Goal: Task Accomplishment & Management: Complete application form

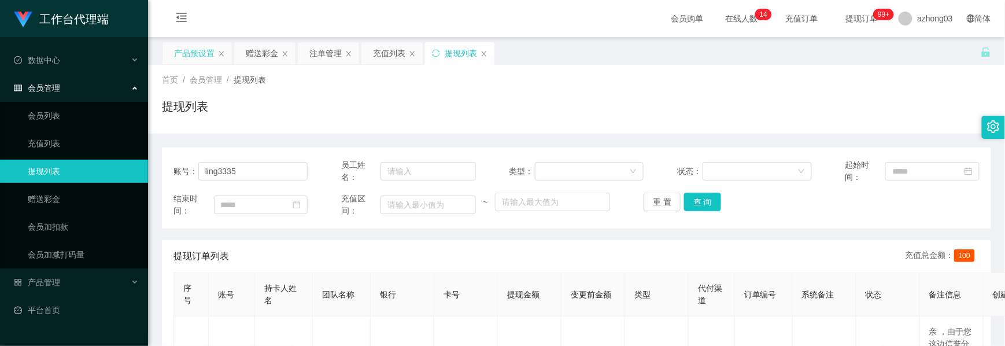
scroll to position [6, 0]
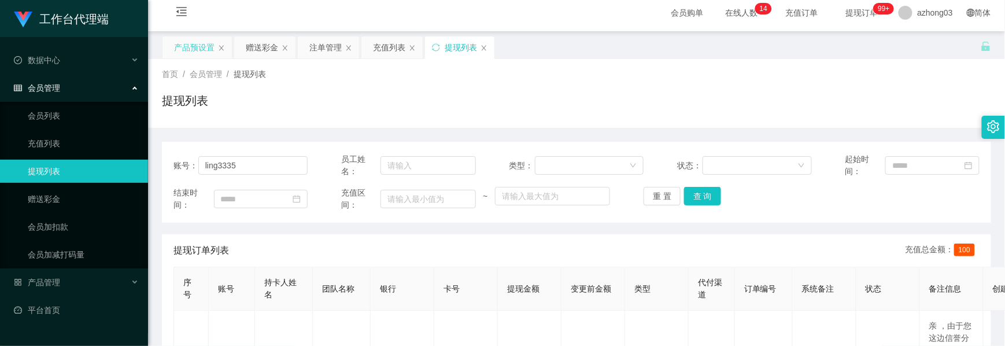
click at [199, 44] on div "产品预设置" at bounding box center [194, 47] width 40 height 22
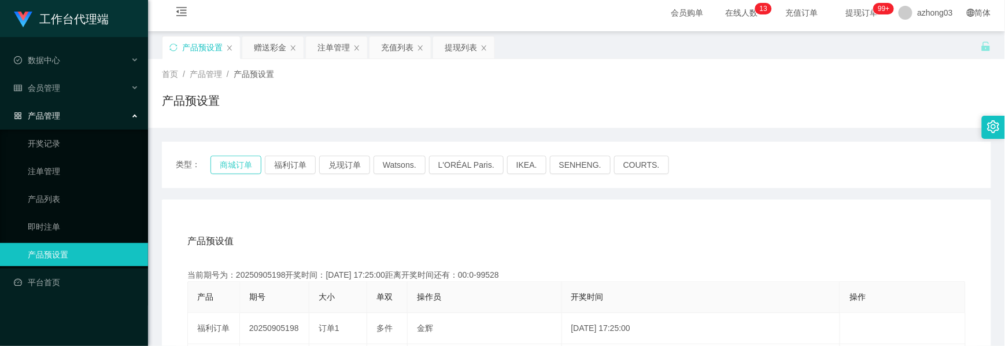
click at [225, 161] on button "商城订单" at bounding box center [235, 165] width 51 height 18
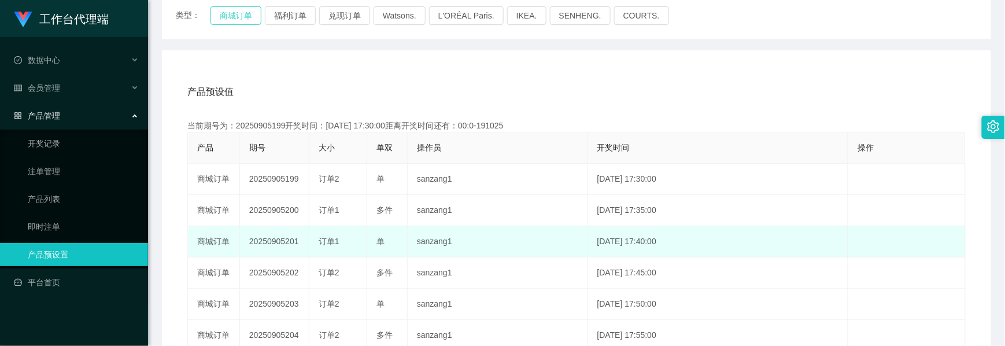
scroll to position [160, 0]
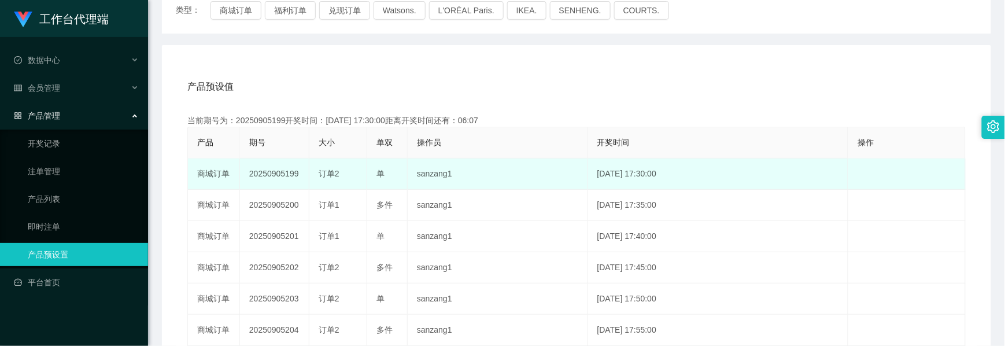
click at [276, 176] on td "20250905199" at bounding box center [274, 173] width 69 height 31
copy td "20250905199"
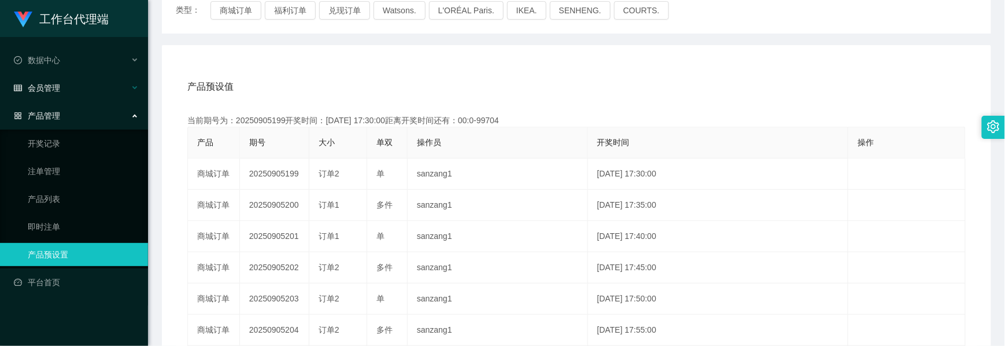
click at [47, 90] on span "会员管理" at bounding box center [37, 87] width 46 height 9
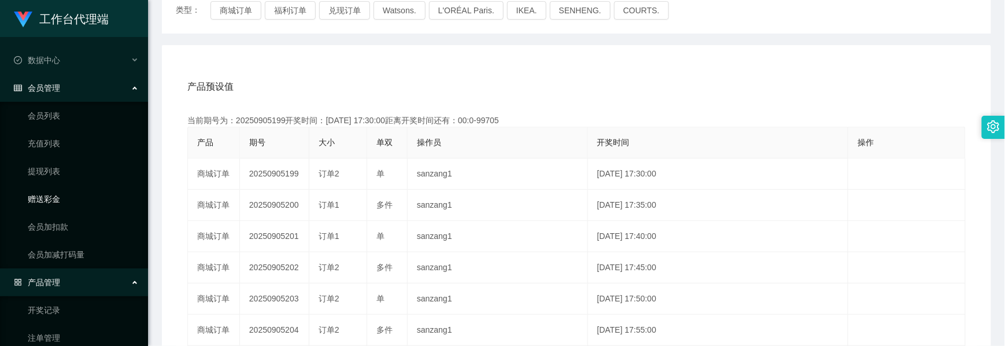
click at [47, 197] on link "赠送彩金" at bounding box center [83, 198] width 111 height 23
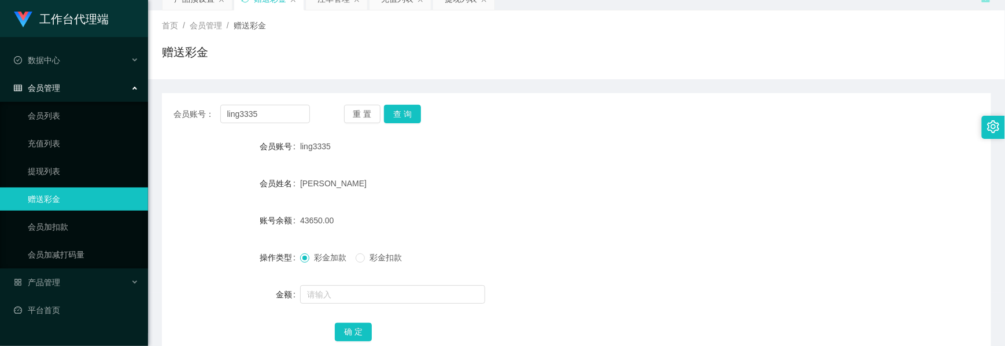
scroll to position [130, 0]
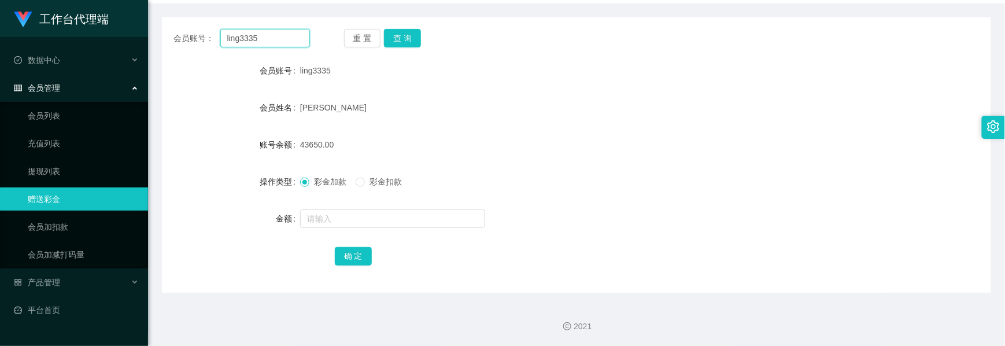
drag, startPoint x: 261, startPoint y: 39, endPoint x: 183, endPoint y: 38, distance: 78.6
click at [183, 38] on div "会员账号： ling3335" at bounding box center [241, 38] width 136 height 18
paste input "gChongHing"
click at [405, 39] on button "查 询" at bounding box center [402, 38] width 37 height 18
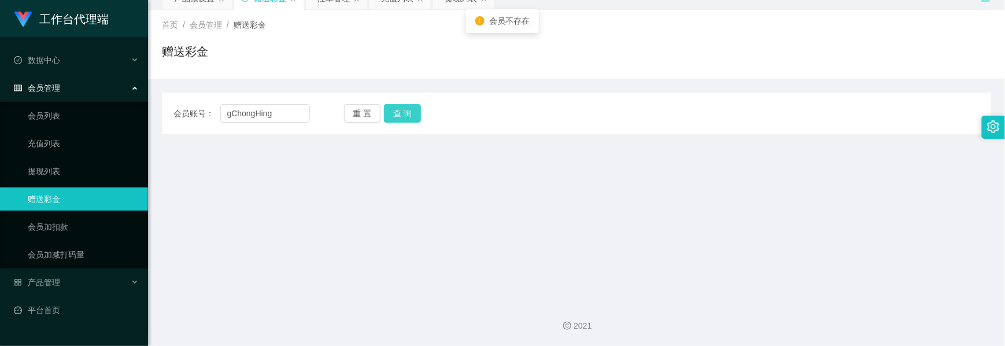
scroll to position [54, 0]
drag, startPoint x: 280, startPoint y: 114, endPoint x: 206, endPoint y: 113, distance: 73.4
click at [208, 112] on div "会员账号： gChongHing" at bounding box center [241, 114] width 136 height 18
paste input "text"
type input "ChongHing"
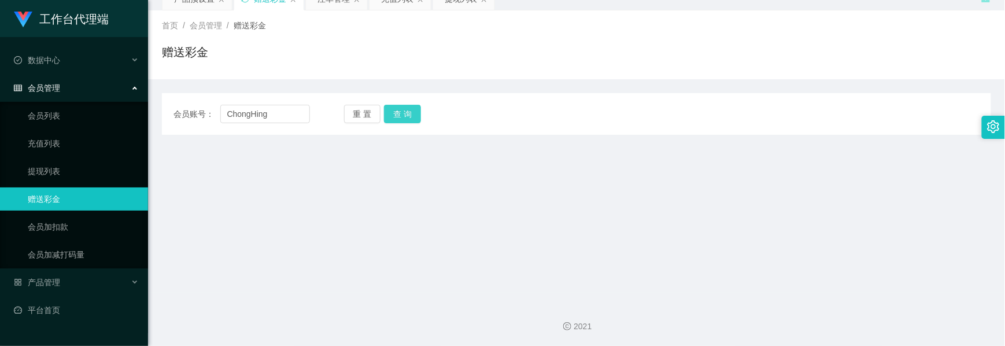
click at [408, 112] on button "查 询" at bounding box center [402, 114] width 37 height 18
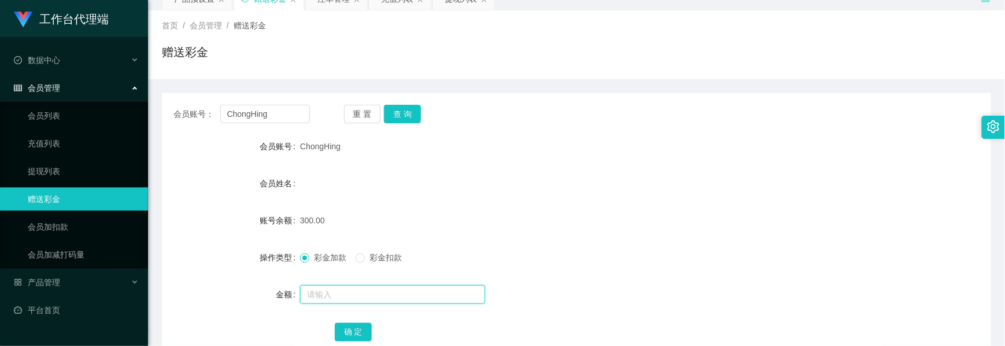
click at [310, 287] on input "text" at bounding box center [392, 294] width 185 height 18
type input "90"
click at [341, 327] on button "确 定" at bounding box center [353, 332] width 37 height 18
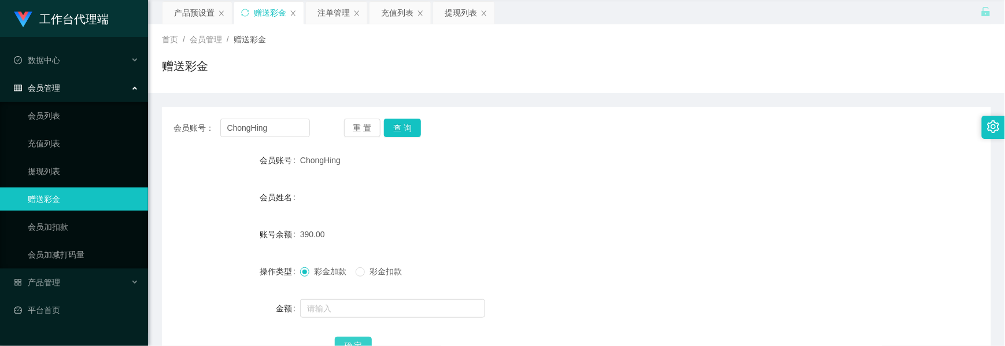
scroll to position [0, 0]
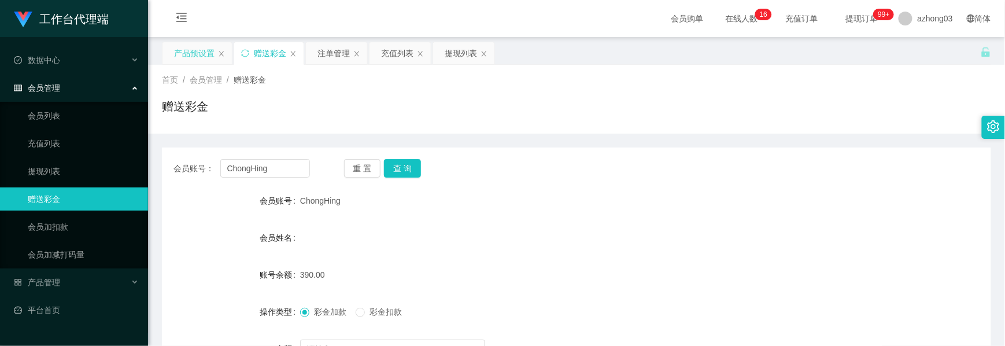
click at [199, 62] on div "产品预设置" at bounding box center [194, 53] width 40 height 22
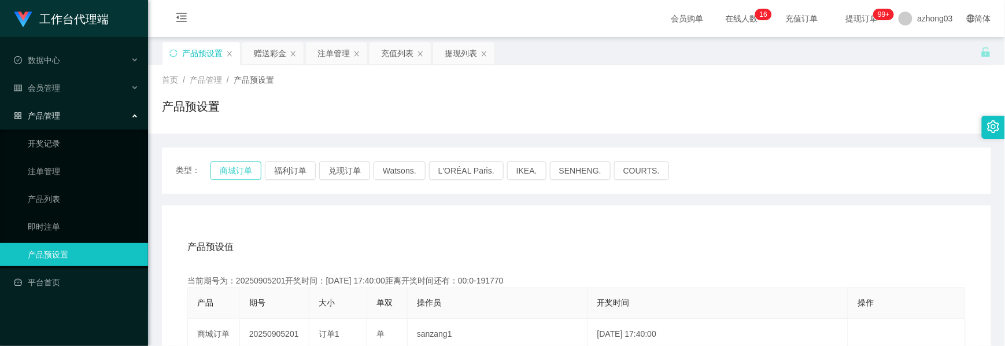
click at [235, 165] on button "商城订单" at bounding box center [235, 170] width 51 height 18
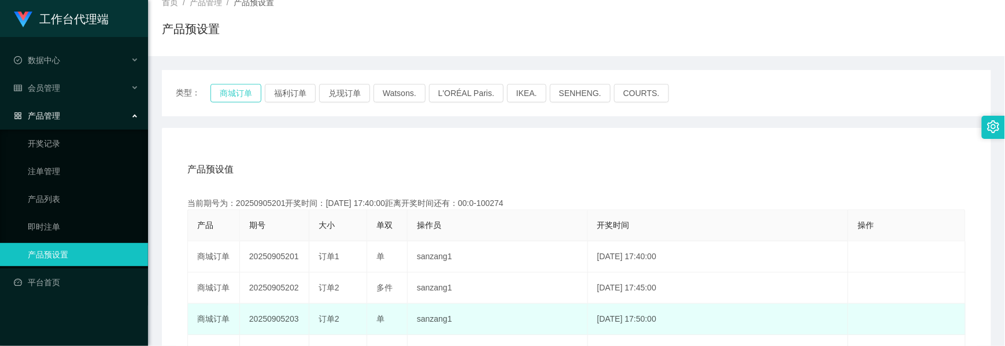
scroll to position [154, 0]
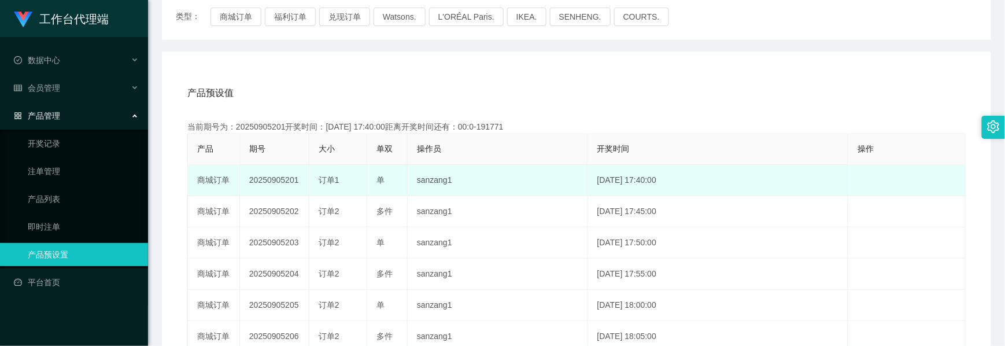
click at [273, 180] on td "20250905201" at bounding box center [274, 180] width 69 height 31
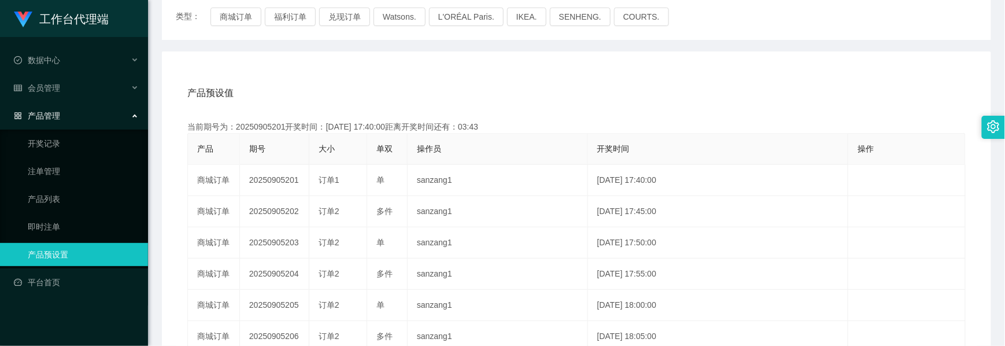
copy td "20250905201"
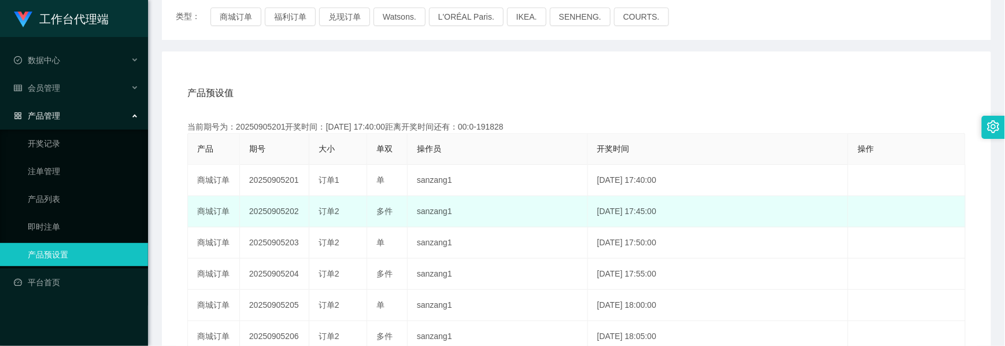
click at [276, 215] on td "20250905202" at bounding box center [274, 211] width 69 height 31
copy td "20250905202"
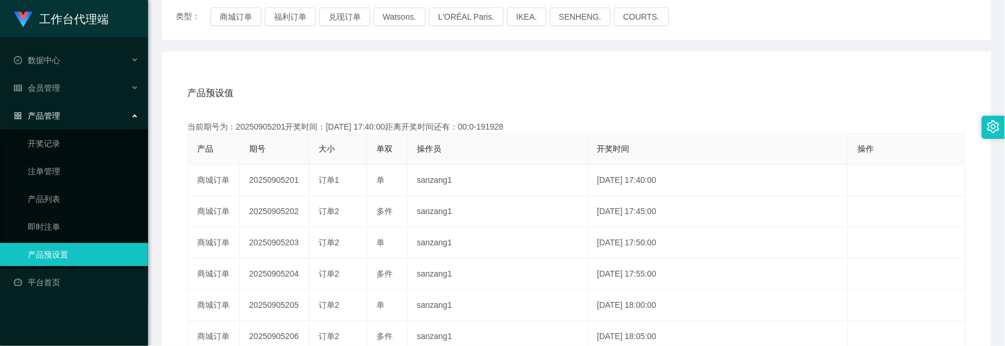
drag, startPoint x: 920, startPoint y: 64, endPoint x: 921, endPoint y: 45, distance: 19.1
click at [920, 64] on div "产品预设值 添加期号 当前期号为：20250905201开奖时间：[DATE] 17:40:00距离开奖时间还有：00:0-191928 产品 期号 大小 单…" at bounding box center [576, 289] width 829 height 476
click at [57, 162] on link "注单管理" at bounding box center [83, 171] width 111 height 23
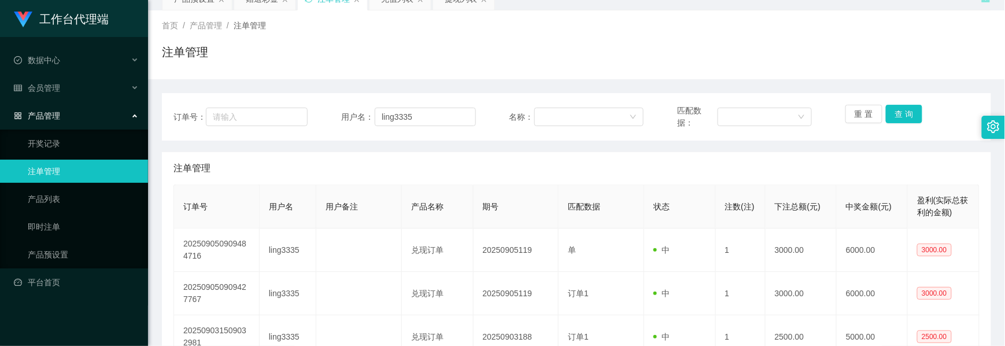
scroll to position [154, 0]
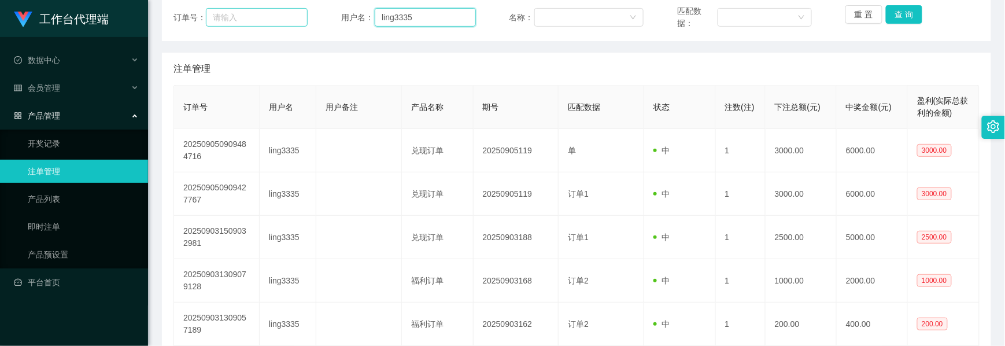
drag, startPoint x: 423, startPoint y: 18, endPoint x: 284, endPoint y: 15, distance: 138.8
click at [285, 15] on div "订单号： 用户名： ling3335 名称： 匹配数据： 重 置 查 询" at bounding box center [576, 17] width 806 height 24
paste input "110223"
type input "110223"
click at [897, 10] on button "查 询" at bounding box center [904, 14] width 37 height 18
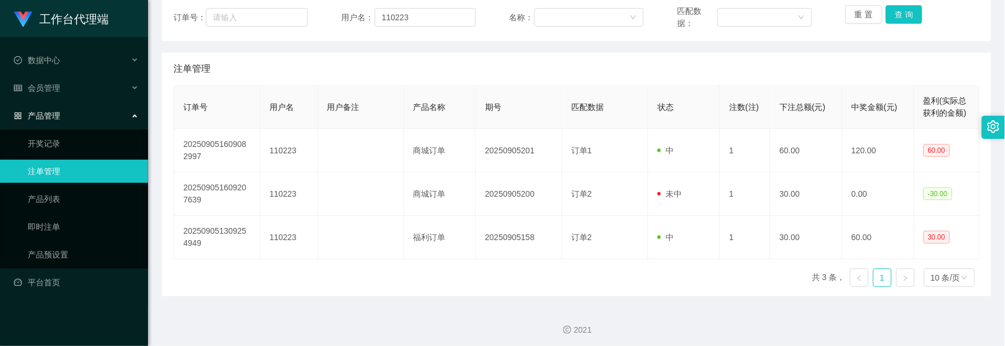
click at [38, 111] on span "产品管理" at bounding box center [37, 115] width 46 height 9
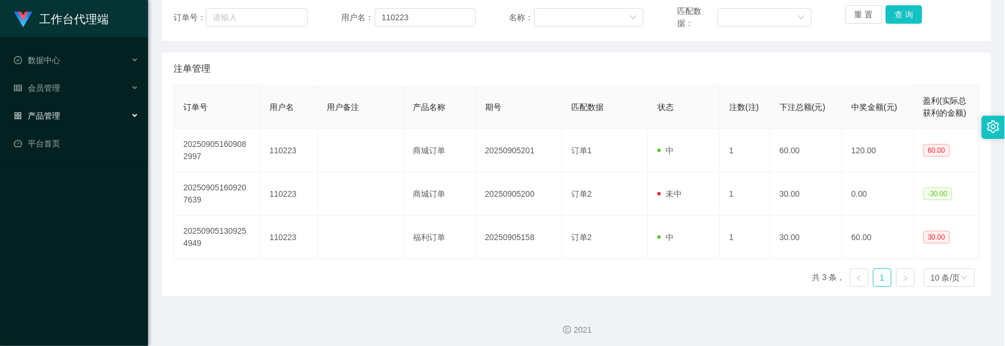
click at [49, 112] on span "产品管理" at bounding box center [37, 115] width 46 height 9
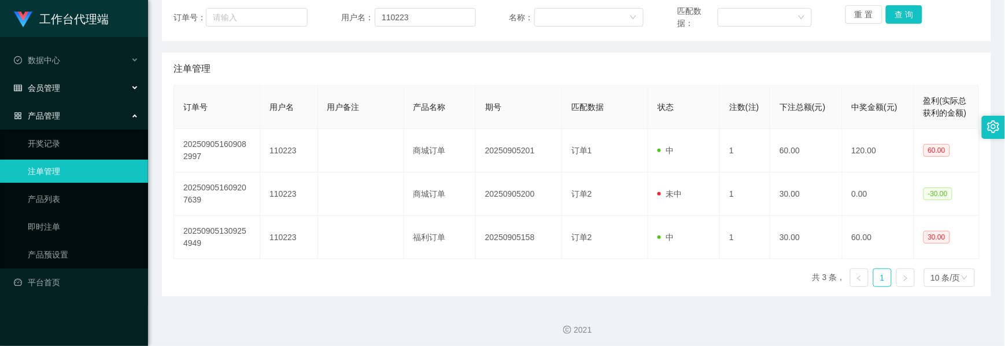
click at [61, 87] on div "会员管理" at bounding box center [74, 87] width 148 height 23
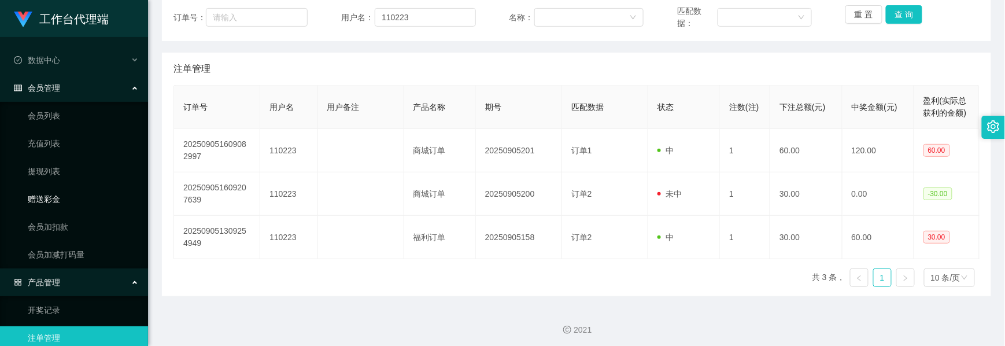
drag, startPoint x: 45, startPoint y: 193, endPoint x: 58, endPoint y: 187, distance: 14.8
click at [45, 192] on link "赠送彩金" at bounding box center [83, 198] width 111 height 23
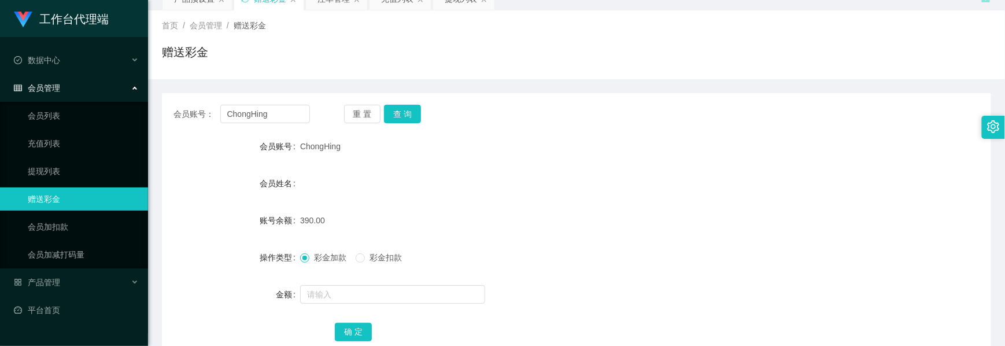
scroll to position [130, 0]
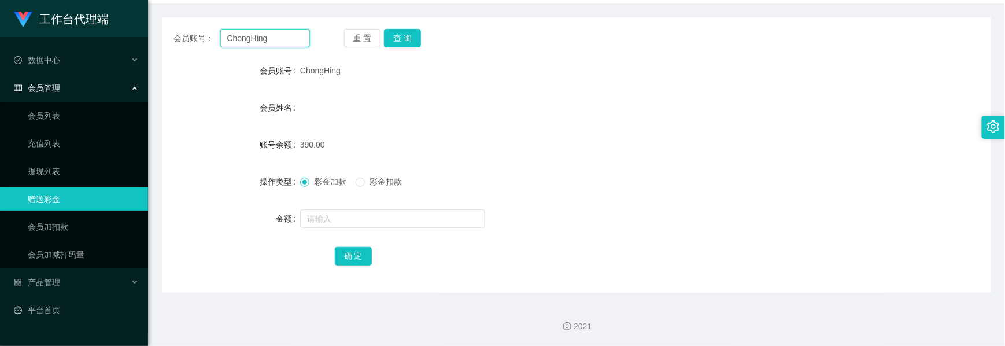
drag, startPoint x: 278, startPoint y: 35, endPoint x: 187, endPoint y: 35, distance: 90.8
click at [187, 35] on div "会员账号： [PERSON_NAME]" at bounding box center [241, 38] width 136 height 18
paste input "110223"
type input "110223"
click at [403, 38] on button "查 询" at bounding box center [402, 38] width 37 height 18
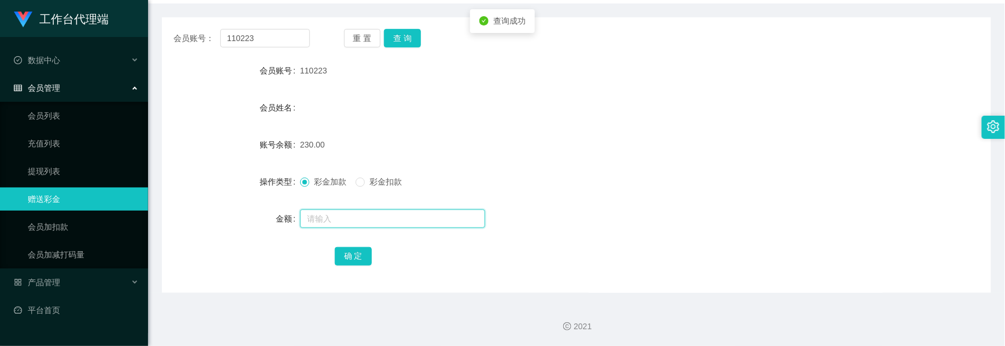
click at [314, 213] on input "text" at bounding box center [392, 218] width 185 height 18
type input "30"
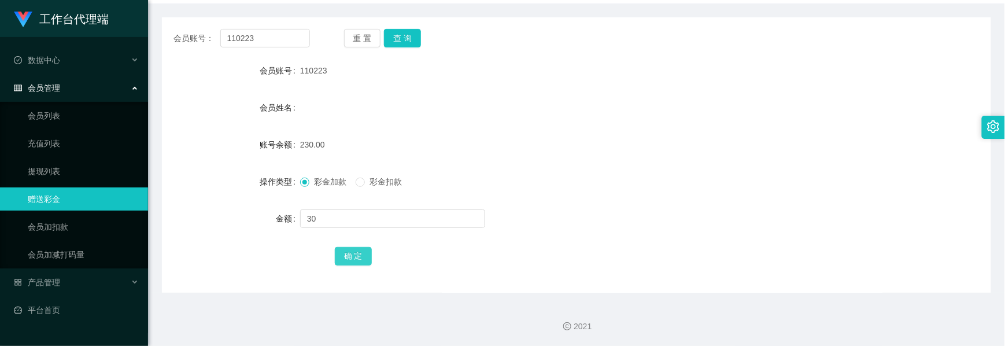
click at [355, 260] on button "确 定" at bounding box center [353, 256] width 37 height 18
drag, startPoint x: 262, startPoint y: 44, endPoint x: 190, endPoint y: 42, distance: 72.3
click at [190, 42] on div "会员账号： 110223" at bounding box center [241, 38] width 136 height 18
paste input "Stephlim"
type input "Stephlim"
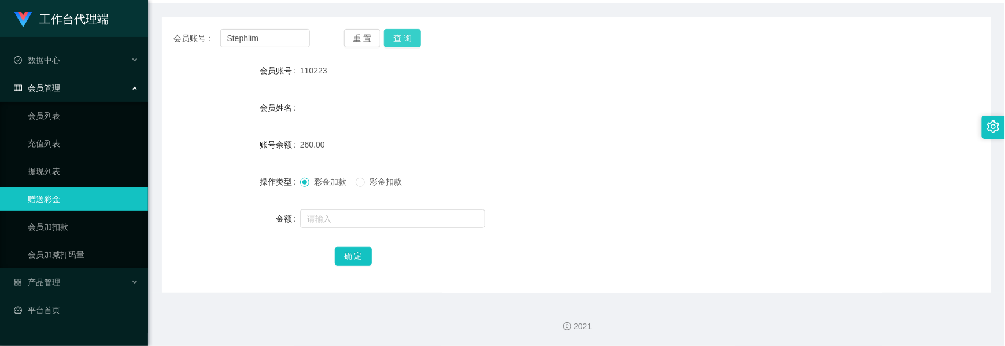
click at [396, 38] on button "查 询" at bounding box center [402, 38] width 37 height 18
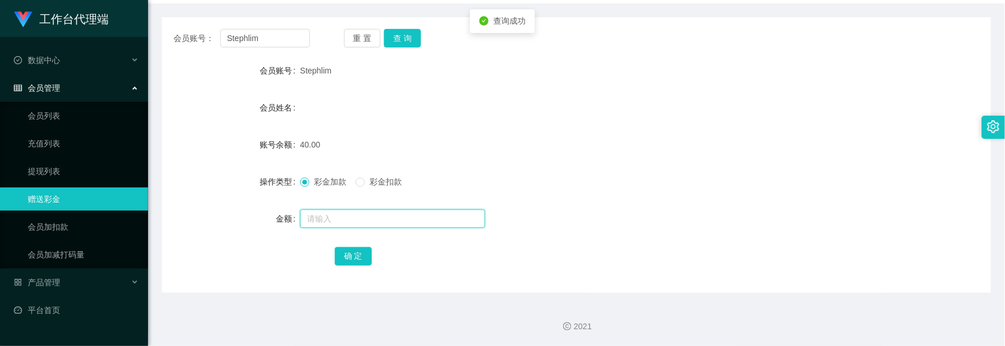
click at [334, 218] on input "text" at bounding box center [392, 218] width 185 height 18
type input "90"
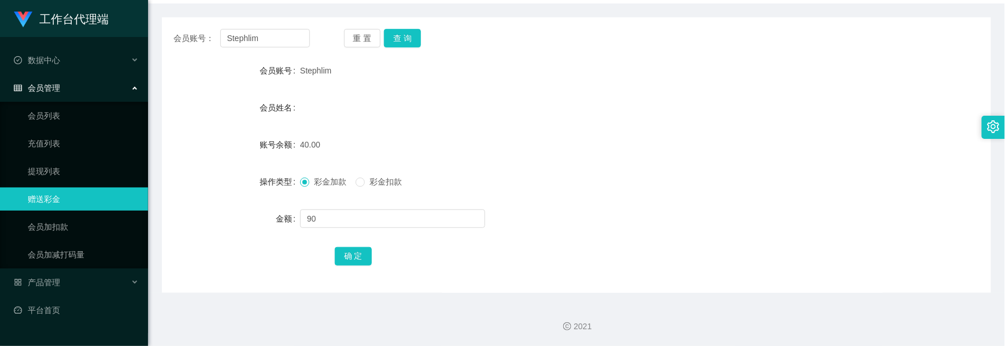
click at [363, 266] on div "确 定" at bounding box center [577, 255] width 484 height 23
click at [359, 260] on button "确 定" at bounding box center [353, 256] width 37 height 18
click at [409, 40] on button "查 询" at bounding box center [402, 38] width 37 height 18
click at [44, 166] on link "提现列表" at bounding box center [83, 171] width 111 height 23
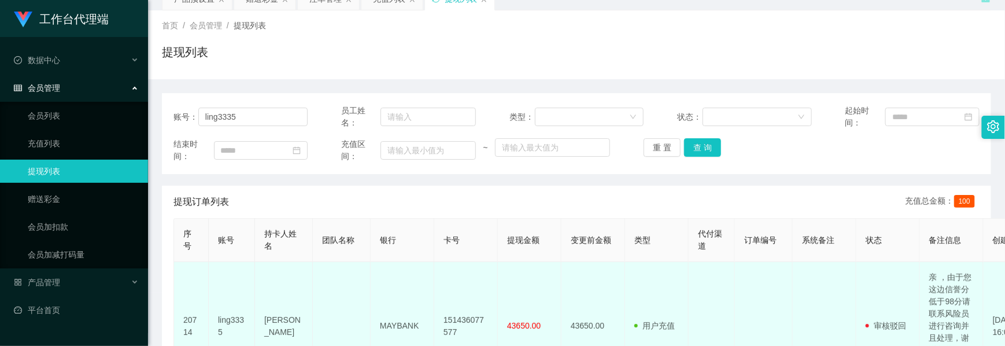
scroll to position [130, 0]
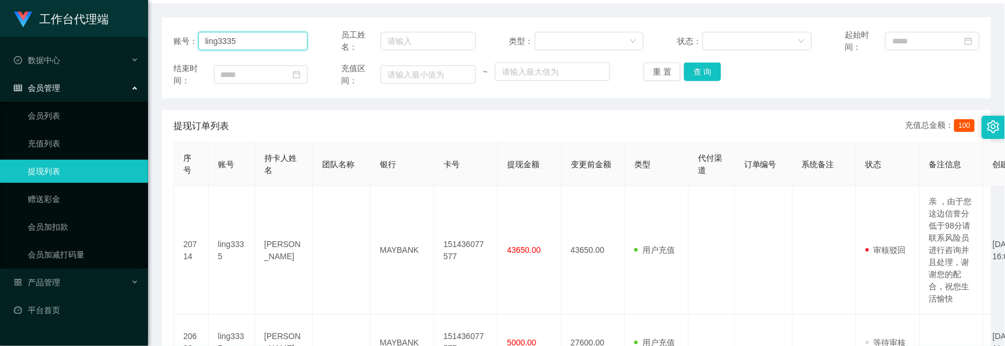
drag, startPoint x: 251, startPoint y: 40, endPoint x: 123, endPoint y: 35, distance: 128.4
click at [123, 35] on section "工作台代理端 数据中心 会员管理 会员列表 充值列表 提现列表 赠送彩金 会员加扣款 会员加减打码量 产品管理 开奖记录 注单管理 产品列表 即时注单 产品预…" at bounding box center [502, 333] width 1005 height 927
paste input "现在联系助理进行全额提现"
type input "现"
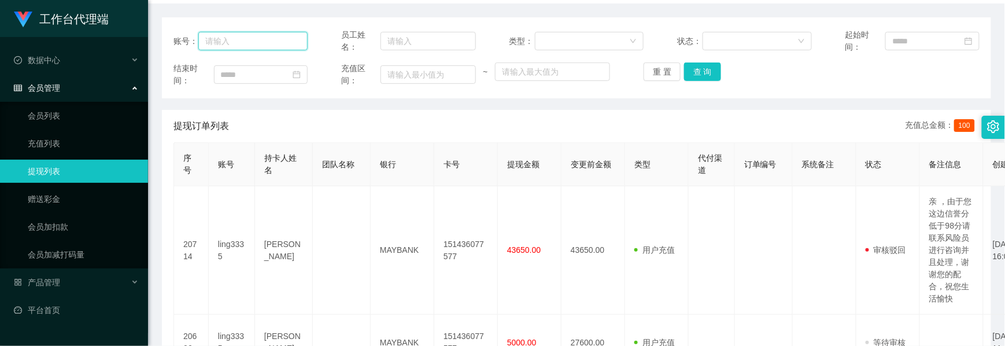
click at [236, 50] on input "text" at bounding box center [252, 41] width 109 height 18
click at [243, 47] on input "text" at bounding box center [252, 41] width 109 height 18
paste input "Stephlim"
type input "Stephlim"
click at [698, 77] on button "查 询" at bounding box center [702, 71] width 37 height 18
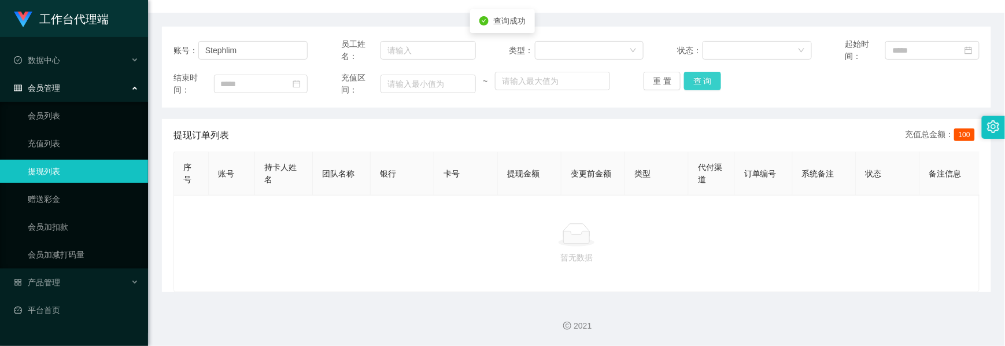
click at [698, 77] on button "查 询" at bounding box center [702, 81] width 37 height 18
click at [698, 77] on button "查 询" at bounding box center [709, 81] width 50 height 18
click at [698, 77] on button "查 询" at bounding box center [702, 81] width 37 height 18
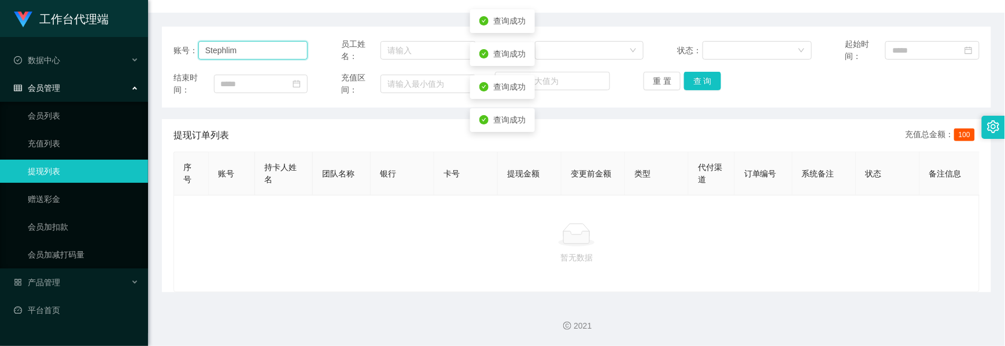
drag, startPoint x: 236, startPoint y: 42, endPoint x: 199, endPoint y: 42, distance: 37.6
click at [199, 42] on input "Stephlim" at bounding box center [252, 50] width 109 height 18
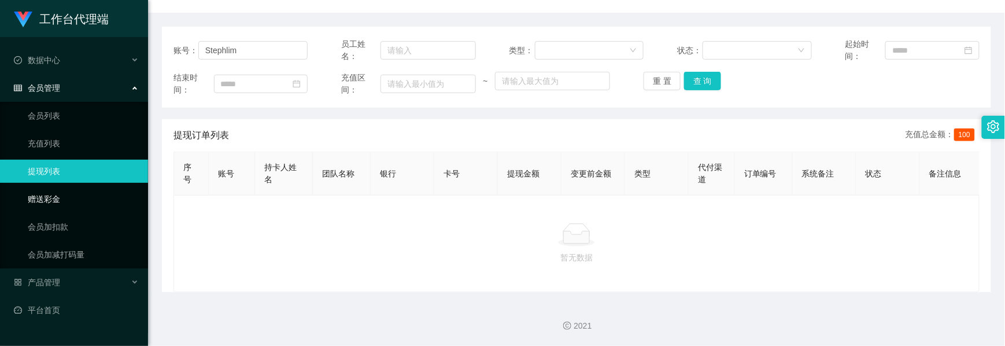
click at [45, 198] on link "赠送彩金" at bounding box center [83, 198] width 111 height 23
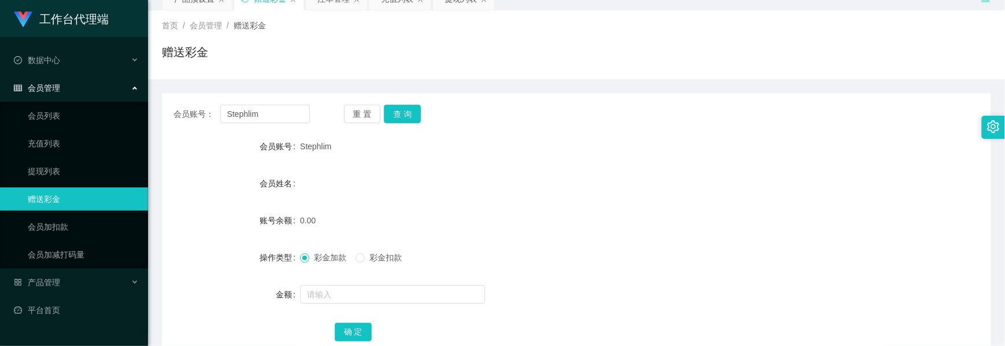
scroll to position [130, 0]
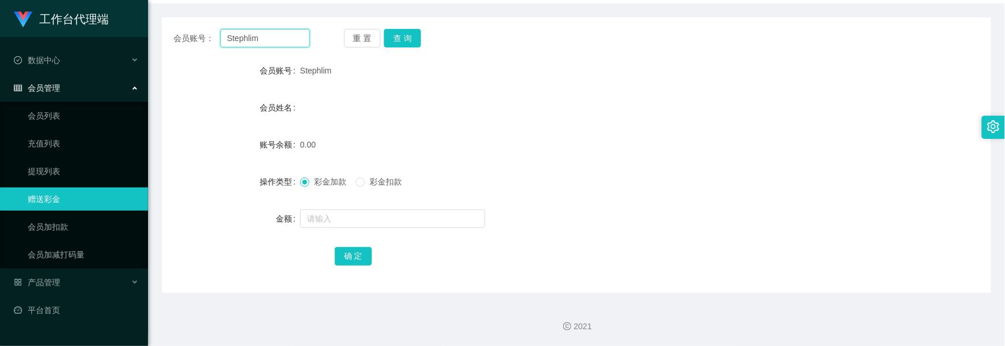
click at [267, 36] on input "Stephlim" at bounding box center [265, 38] width 90 height 18
drag, startPoint x: 267, startPoint y: 36, endPoint x: 199, endPoint y: 35, distance: 67.1
click at [199, 35] on div "会员账号： [PERSON_NAME]" at bounding box center [241, 38] width 136 height 18
click at [405, 40] on button "查 询" at bounding box center [402, 38] width 37 height 18
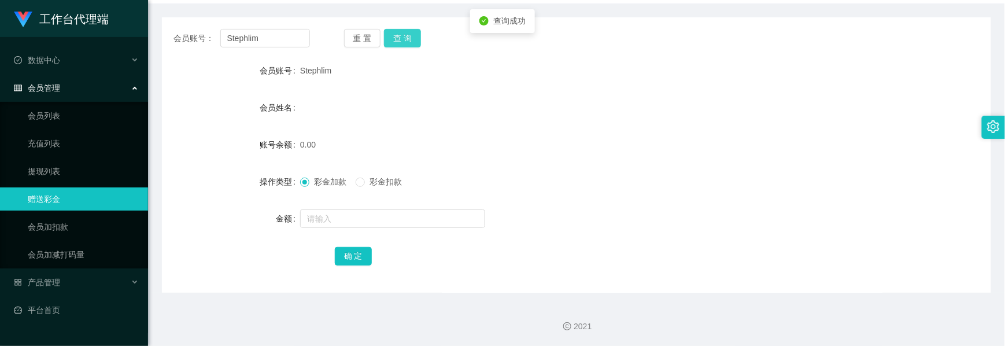
click at [405, 40] on button "查 询" at bounding box center [402, 38] width 37 height 18
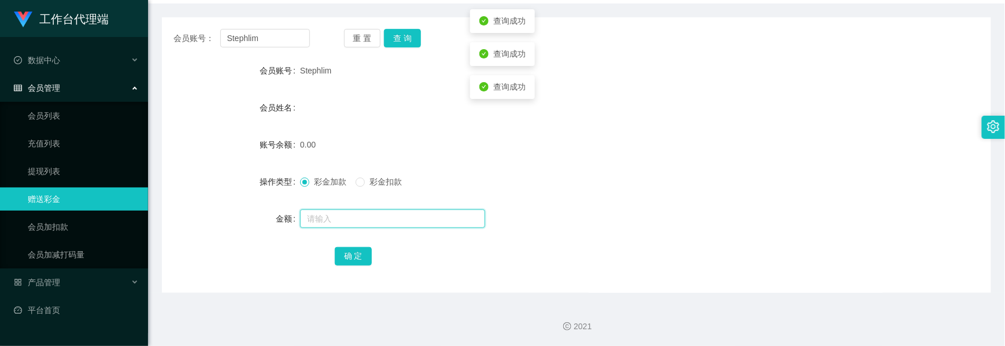
click at [354, 215] on input "text" at bounding box center [392, 218] width 185 height 18
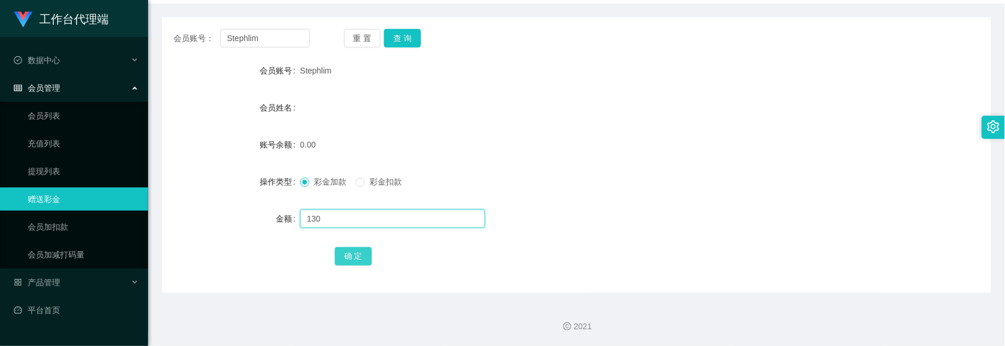
type input "130"
click at [345, 255] on button "确 定" at bounding box center [353, 256] width 37 height 18
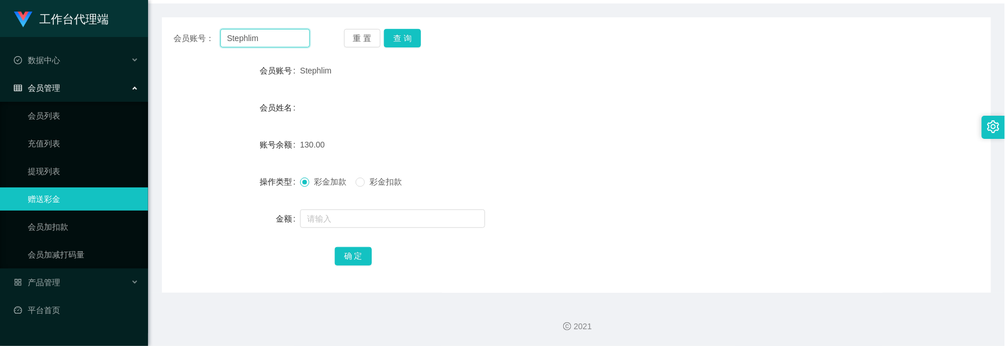
drag, startPoint x: 266, startPoint y: 37, endPoint x: 158, endPoint y: 31, distance: 108.3
click at [160, 31] on main "关闭左侧 关闭右侧 关闭其它 刷新页面 产品预设置 赠送彩金 注单管理 充值列表 提现列表 首页 / 会员管理 / 赠送彩金 / 赠送彩金 会员账号： [PE…" at bounding box center [576, 100] width 857 height 386
paste input "4567890"
type input "4567890"
click at [403, 36] on button "查 询" at bounding box center [402, 38] width 37 height 18
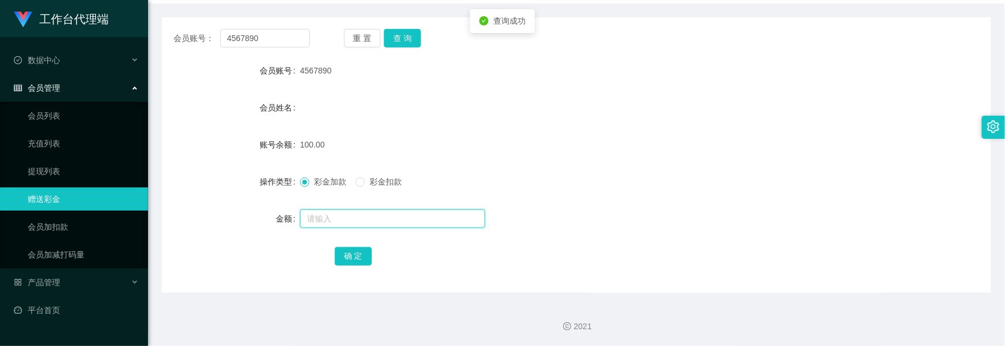
click at [327, 212] on input "text" at bounding box center [392, 218] width 185 height 18
type input "30"
click at [346, 255] on button "确 定" at bounding box center [353, 256] width 37 height 18
